Goal: Task Accomplishment & Management: Manage account settings

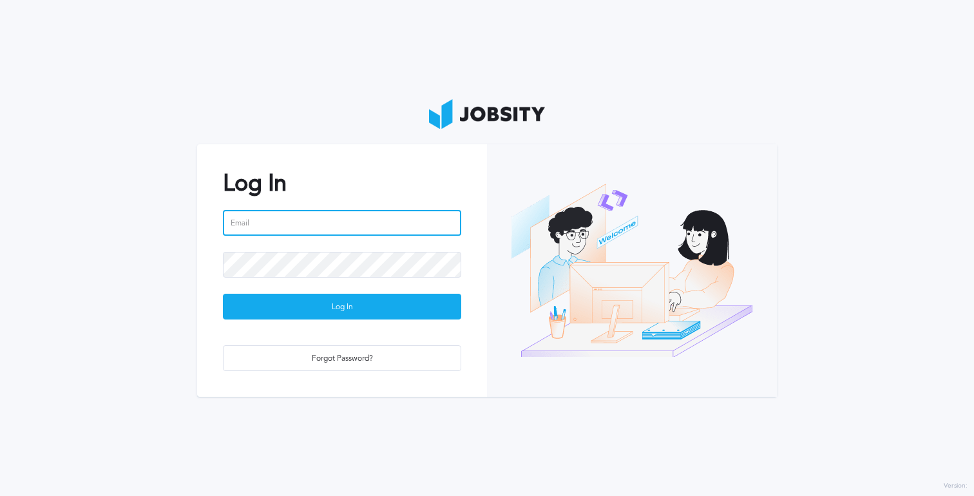
click at [313, 215] on input "email" at bounding box center [342, 223] width 238 height 26
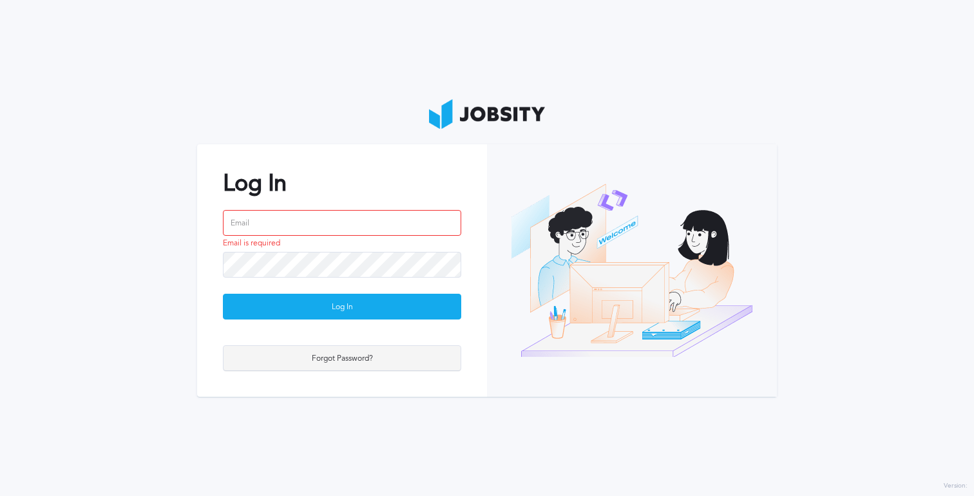
click at [325, 361] on div "Forgot Password?" at bounding box center [342, 359] width 237 height 26
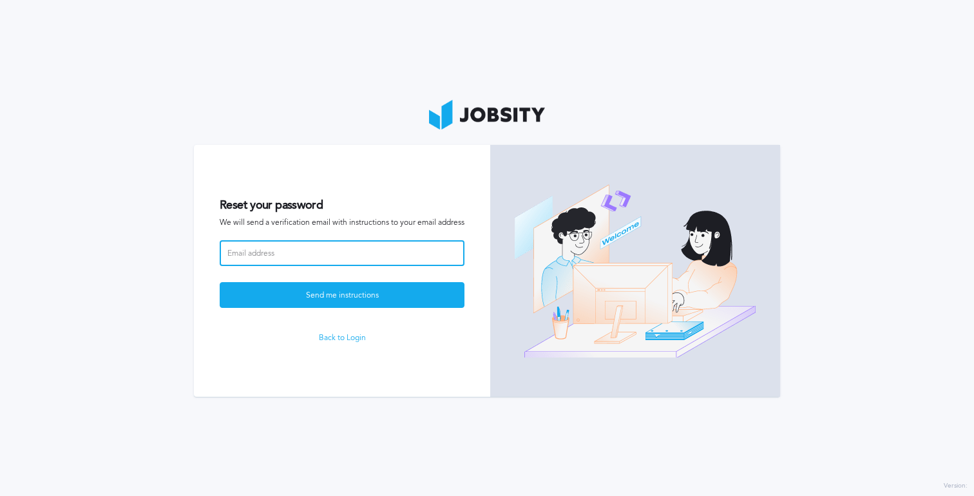
click at [264, 244] on input at bounding box center [342, 253] width 245 height 26
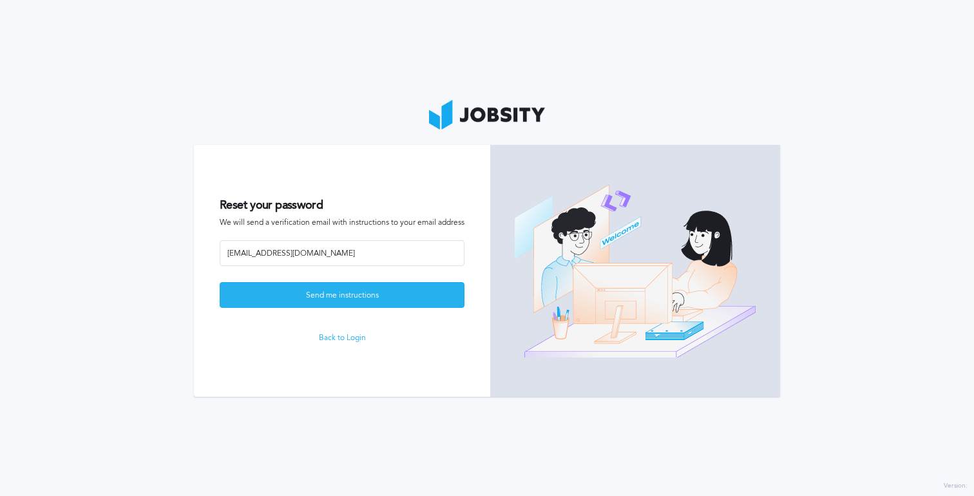
click at [274, 296] on div "Send me instructions" at bounding box center [342, 296] width 244 height 26
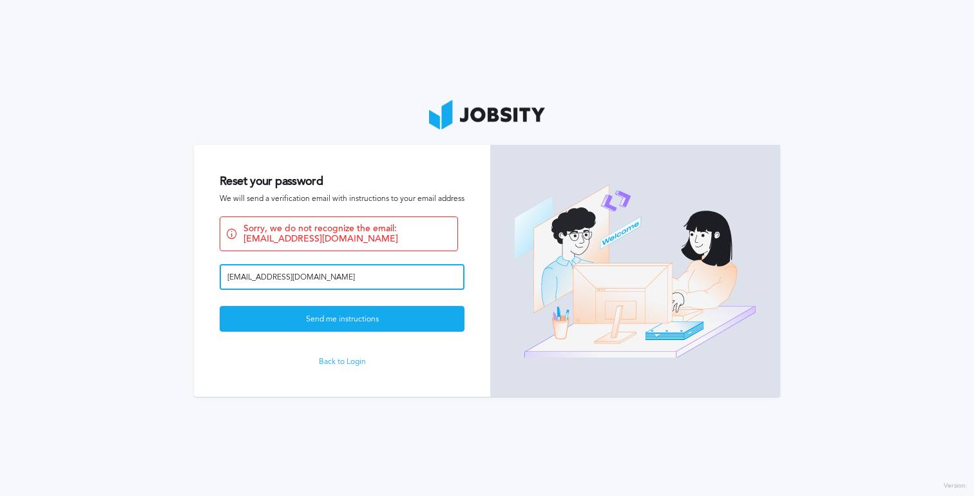
click at [332, 271] on input "[EMAIL_ADDRESS][DOMAIN_NAME]" at bounding box center [342, 277] width 245 height 26
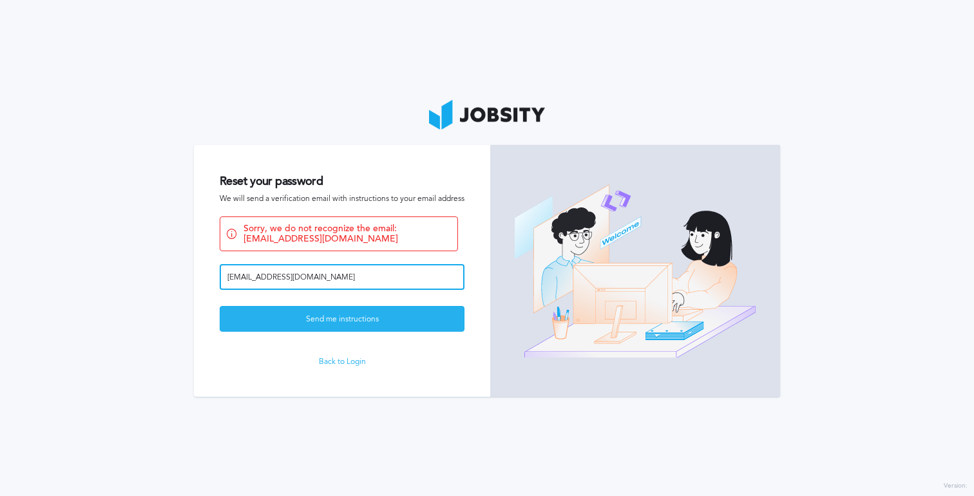
type input "[EMAIL_ADDRESS][DOMAIN_NAME]"
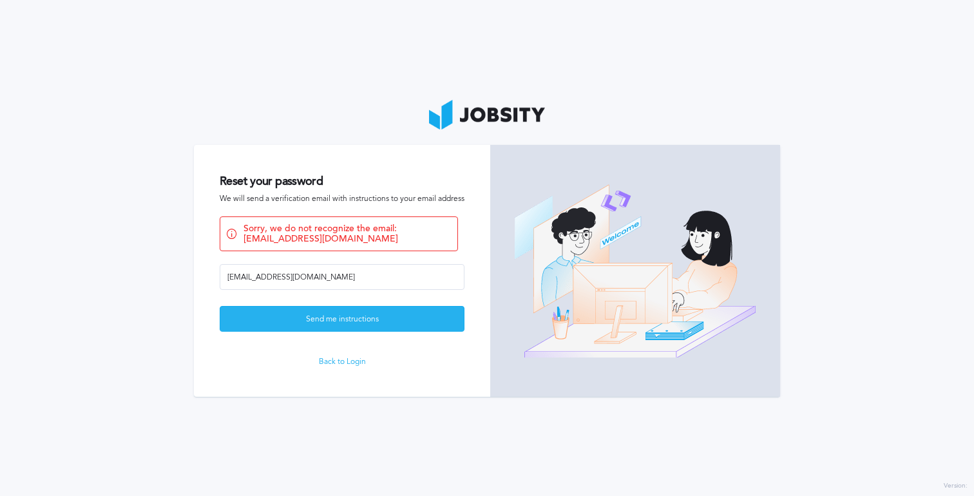
click at [325, 319] on div "Send me instructions" at bounding box center [342, 320] width 244 height 26
